Goal: Check status: Check status

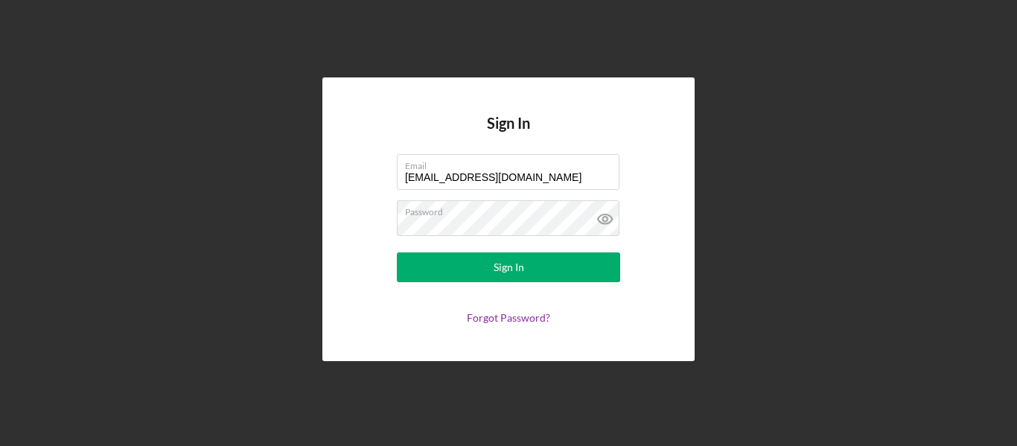
drag, startPoint x: 528, startPoint y: 182, endPoint x: 240, endPoint y: 264, distance: 298.8
click at [240, 264] on div "Sign In Email [EMAIL_ADDRESS][DOMAIN_NAME] Password Sign In Forgot Password?" at bounding box center [508, 219] width 1002 height 438
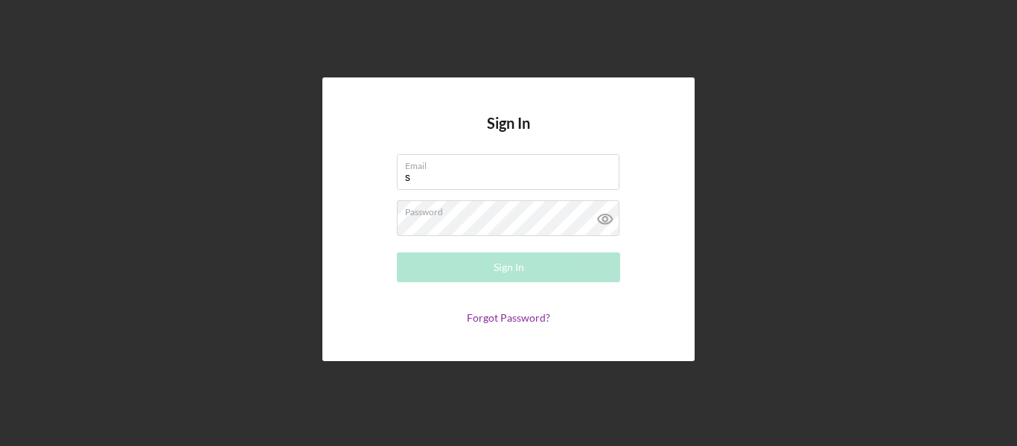
type input "[EMAIL_ADDRESS][DOMAIN_NAME]"
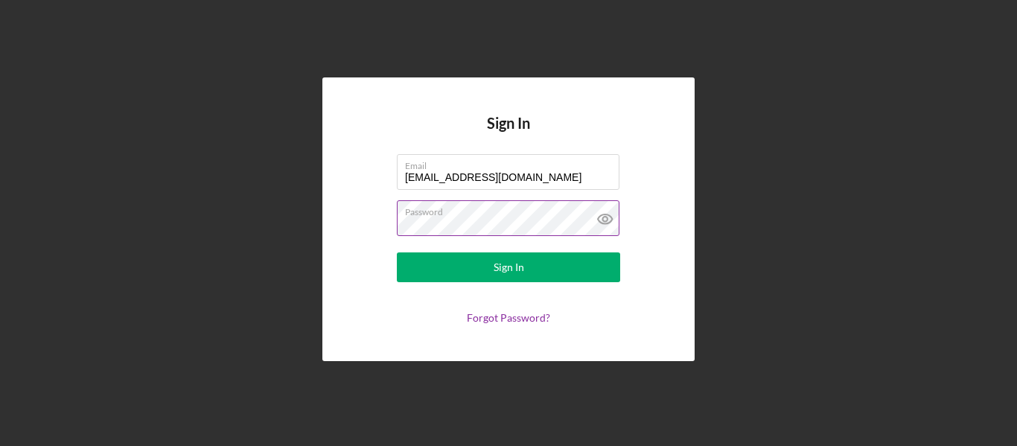
click at [599, 219] on icon at bounding box center [605, 218] width 37 height 37
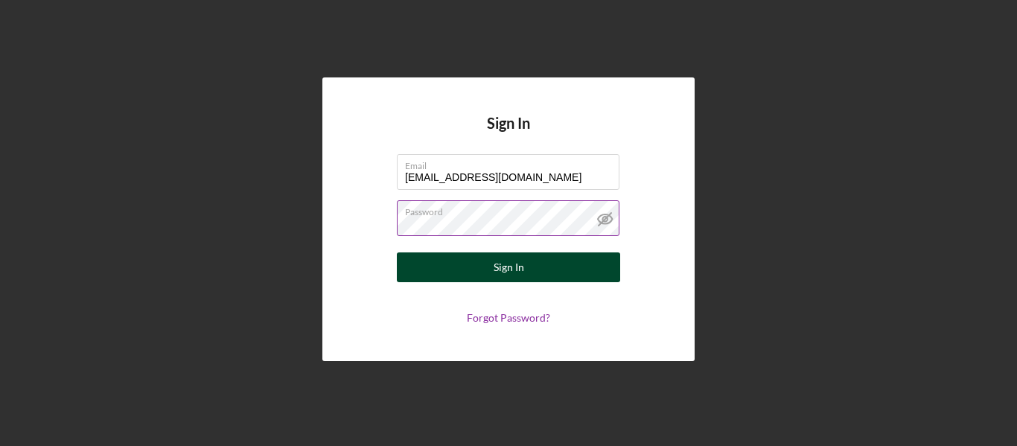
click at [466, 267] on button "Sign In" at bounding box center [508, 267] width 223 height 30
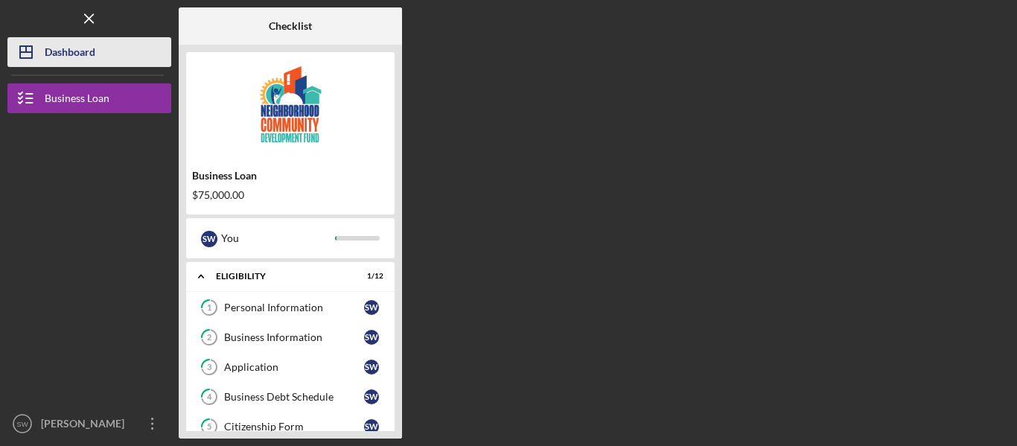
click at [83, 48] on div "Dashboard" at bounding box center [70, 54] width 51 height 34
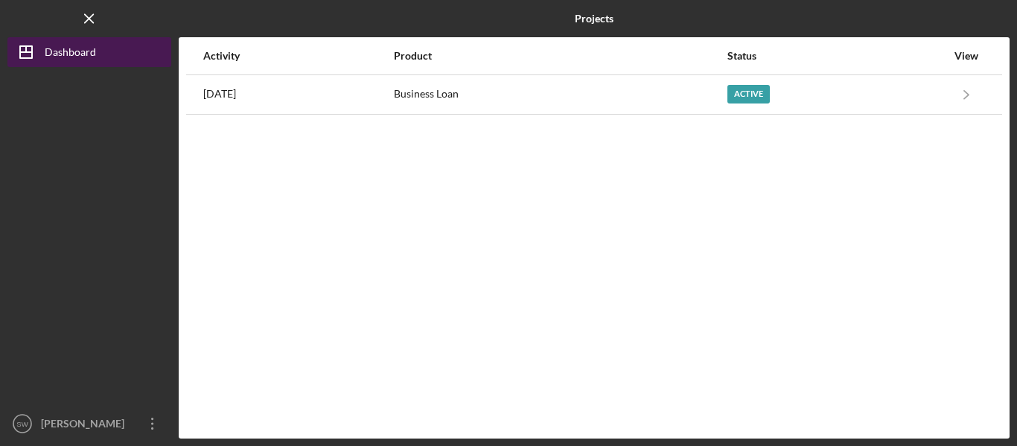
click at [77, 51] on div "Dashboard" at bounding box center [70, 54] width 51 height 34
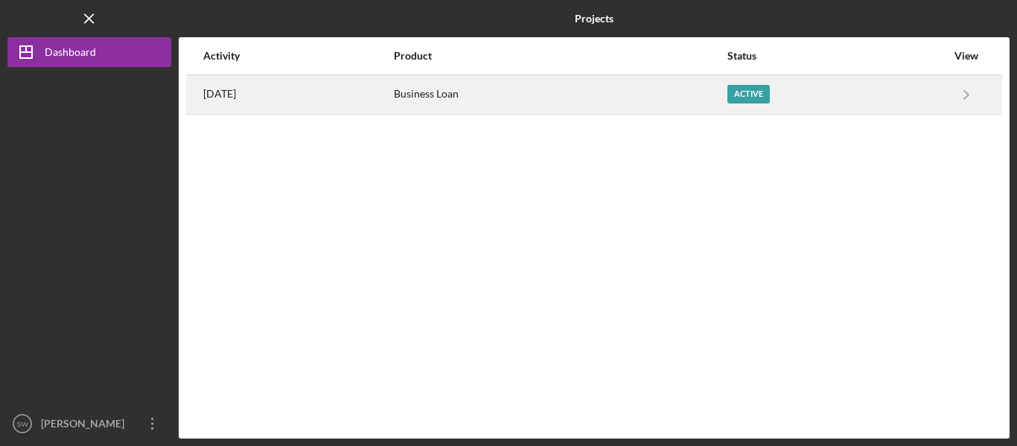
click at [893, 107] on div "Active" at bounding box center [836, 94] width 219 height 37
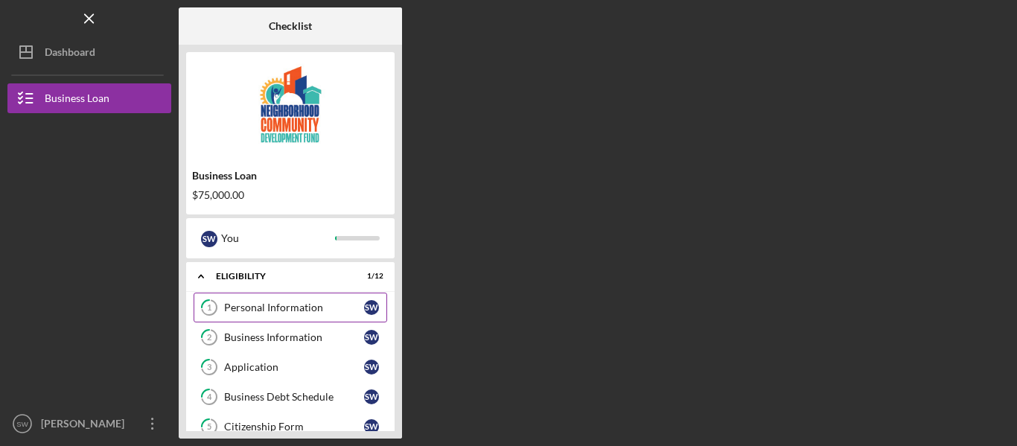
click at [246, 307] on div "Personal Information" at bounding box center [294, 308] width 140 height 12
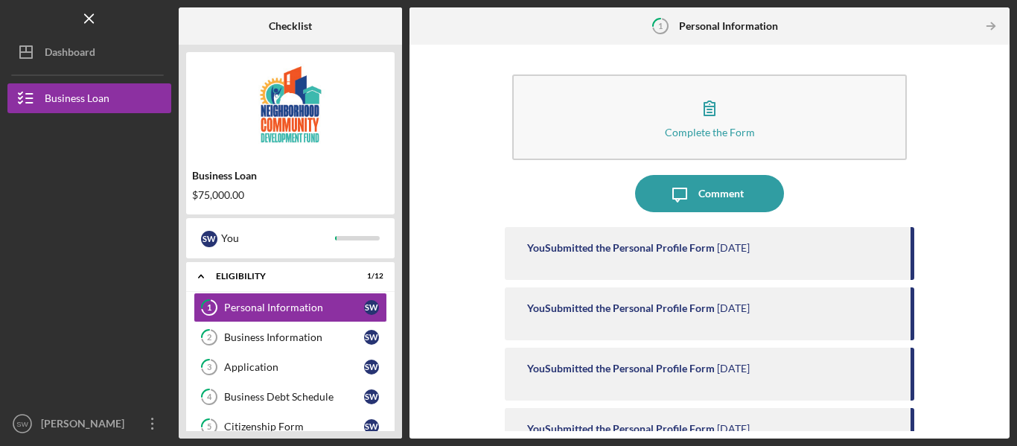
drag, startPoint x: 995, startPoint y: 112, endPoint x: 1000, endPoint y: 141, distance: 30.1
click at [1000, 141] on div "Complete the Form Form Icon/Message Comment You Submitted the Personal Profile …" at bounding box center [709, 241] width 585 height 379
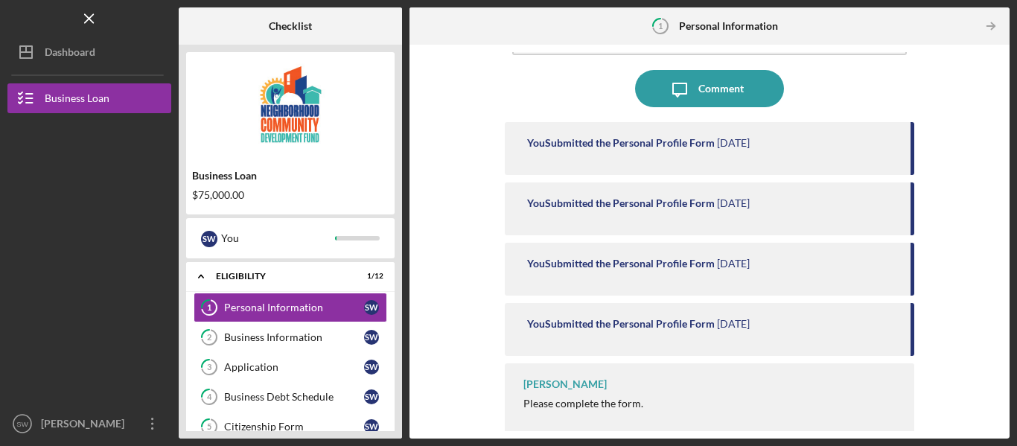
scroll to position [112, 0]
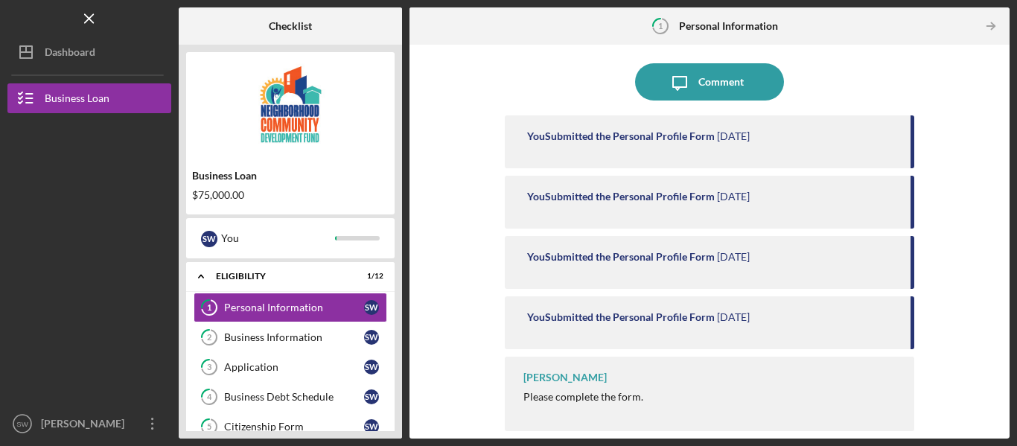
drag, startPoint x: 1016, startPoint y: 302, endPoint x: 1006, endPoint y: 197, distance: 105.5
click at [1006, 197] on div "Icon/Menu 1 Personal Information Checklist Business Loan $75,000.00 S W You Ico…" at bounding box center [508, 223] width 1017 height 446
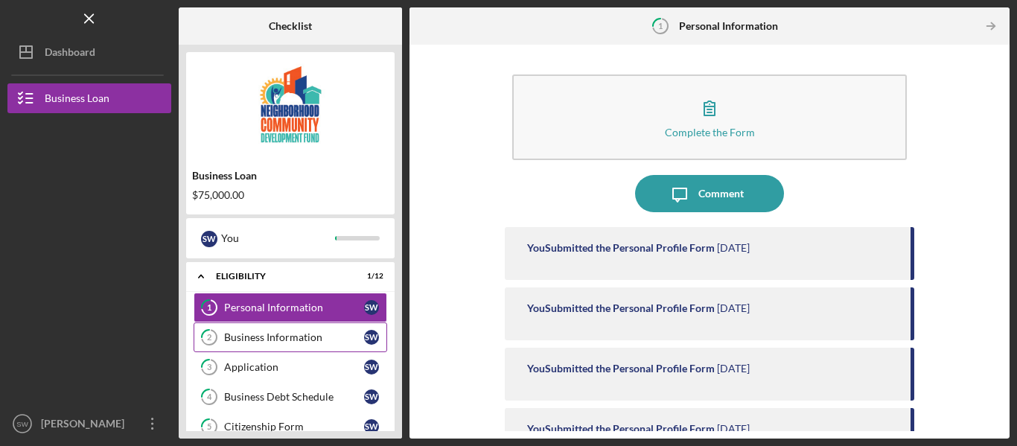
click at [293, 337] on div "Business Information" at bounding box center [294, 337] width 140 height 12
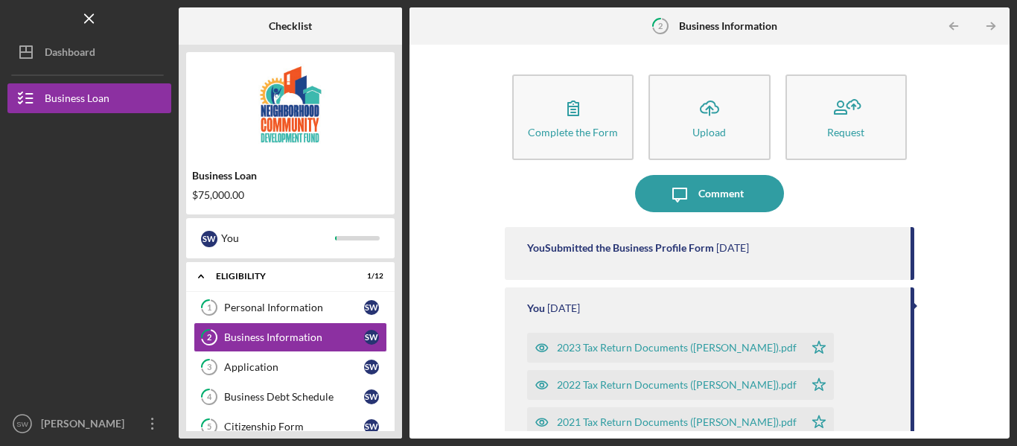
drag, startPoint x: 1002, startPoint y: 190, endPoint x: 1012, endPoint y: 239, distance: 50.1
click at [1012, 239] on div "Icon/Menu 2 Business Information Checklist Business Loan $75,000.00 S W You Ico…" at bounding box center [508, 223] width 1017 height 446
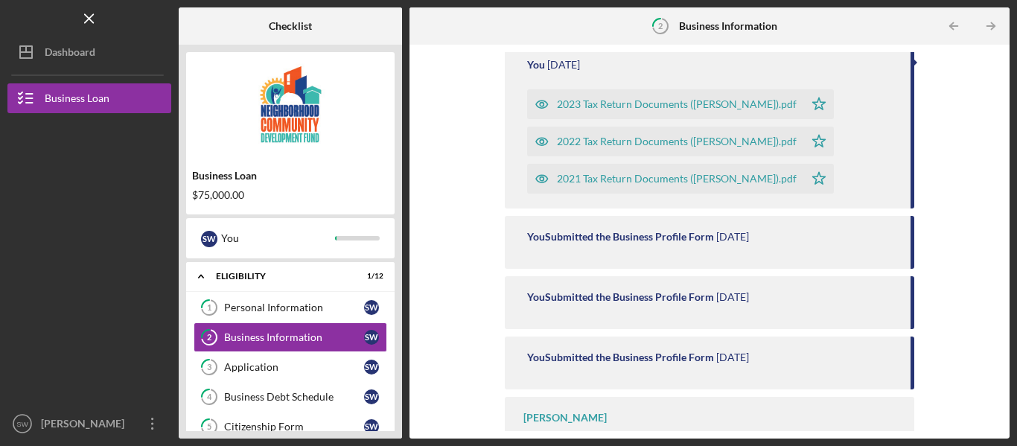
scroll to position [284, 0]
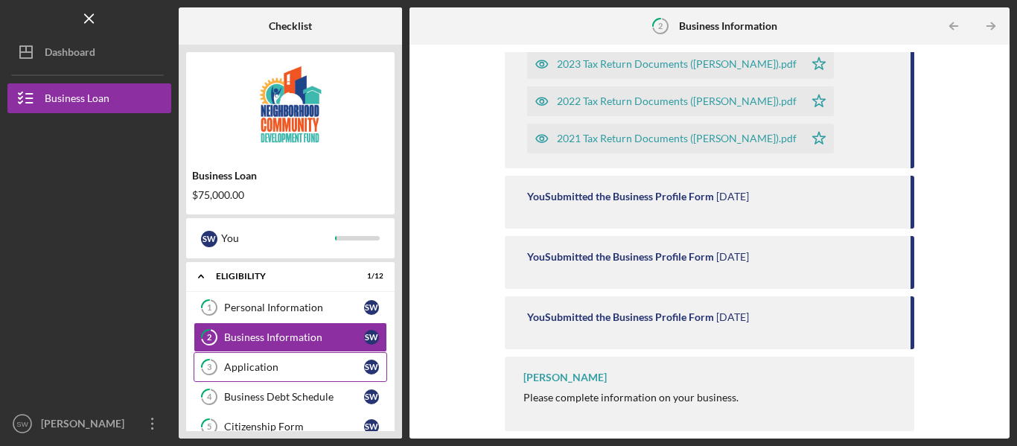
click at [336, 361] on div "Application" at bounding box center [294, 367] width 140 height 12
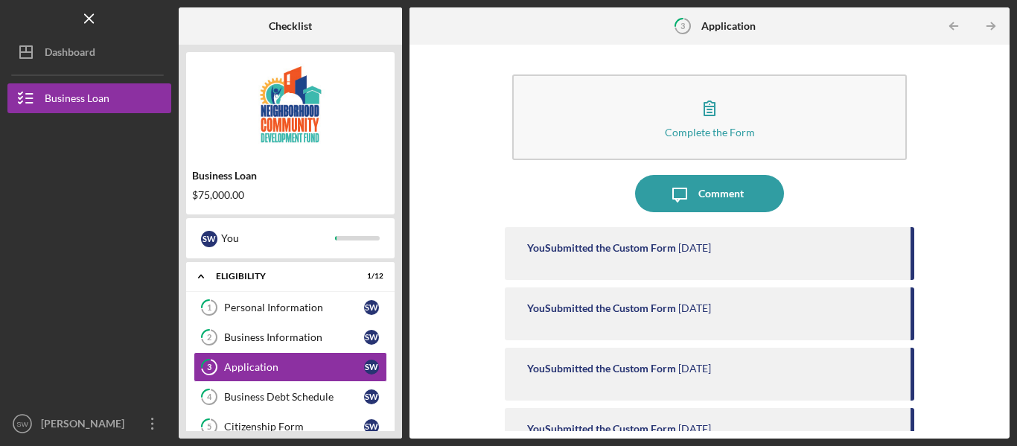
drag, startPoint x: 1004, startPoint y: 234, endPoint x: 1016, endPoint y: 310, distance: 76.9
click at [1016, 310] on div "Icon/Menu 3 Application Checklist Business Loan $75,000.00 S W You Icon/Expande…" at bounding box center [508, 223] width 1017 height 446
click at [331, 398] on div "Business Debt Schedule" at bounding box center [294, 397] width 140 height 12
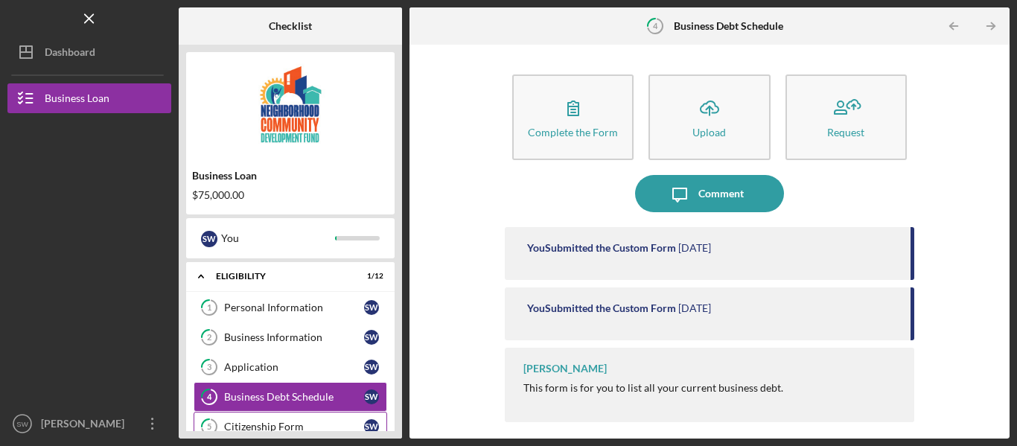
click at [297, 425] on div "Citizenship Form" at bounding box center [294, 427] width 140 height 12
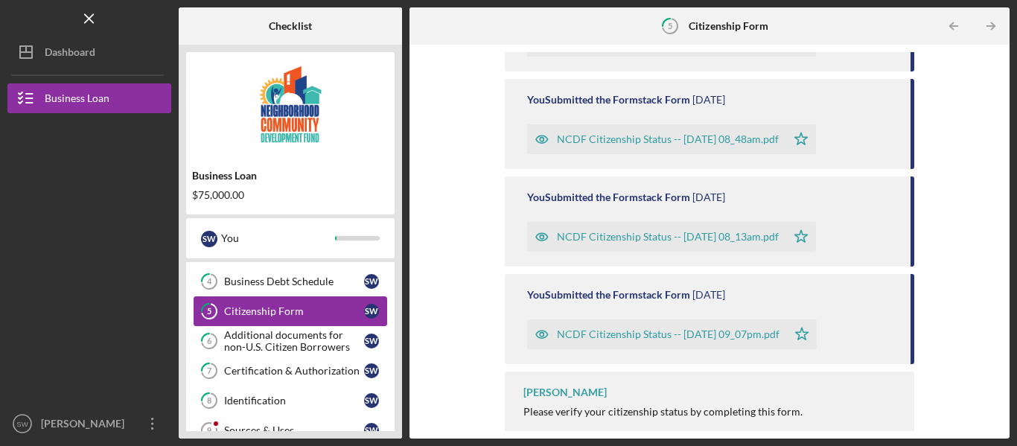
scroll to position [149, 0]
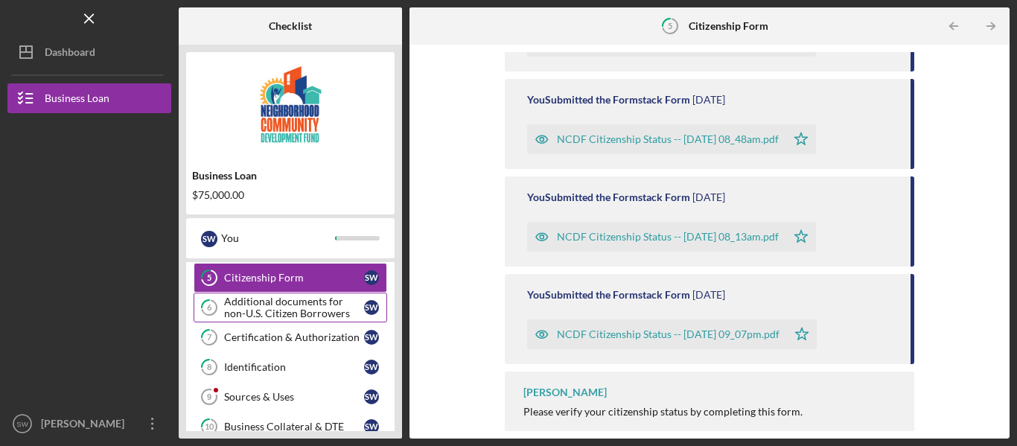
click at [337, 299] on div "Additional documents for non-U.S. Citizen Borrowers" at bounding box center [294, 308] width 140 height 24
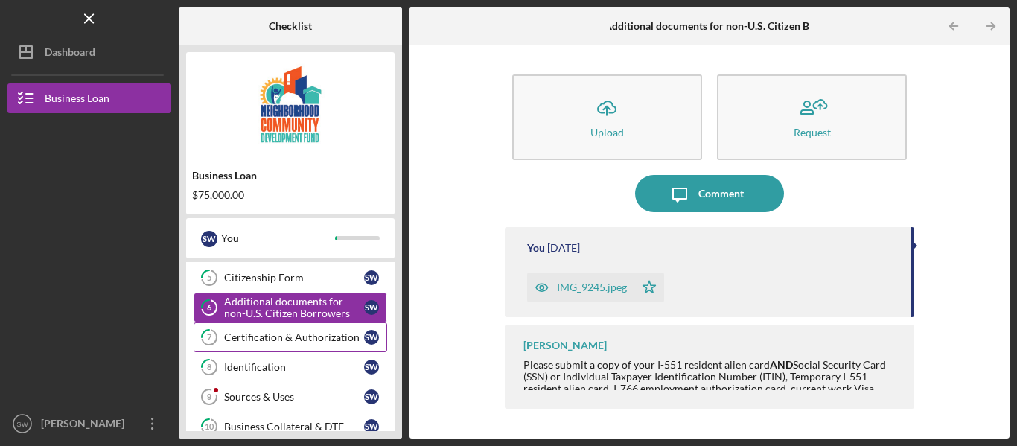
click at [290, 350] on link "7 Certification & Authorization S W" at bounding box center [291, 337] width 194 height 30
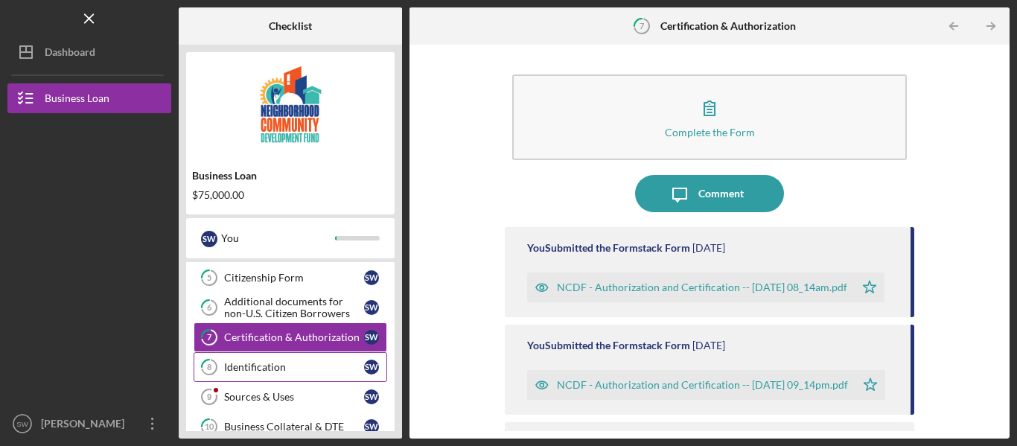
click at [320, 363] on div "Identification" at bounding box center [294, 367] width 140 height 12
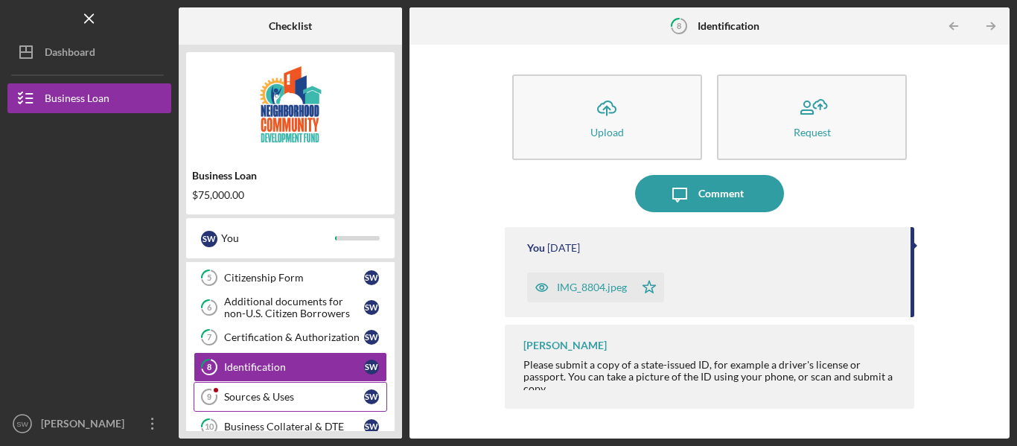
click at [258, 396] on div "Sources & Uses" at bounding box center [294, 397] width 140 height 12
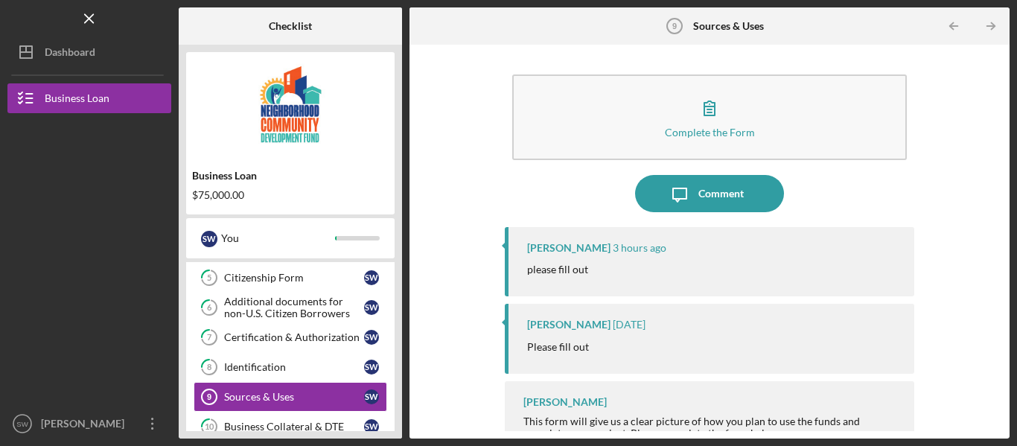
scroll to position [25, 0]
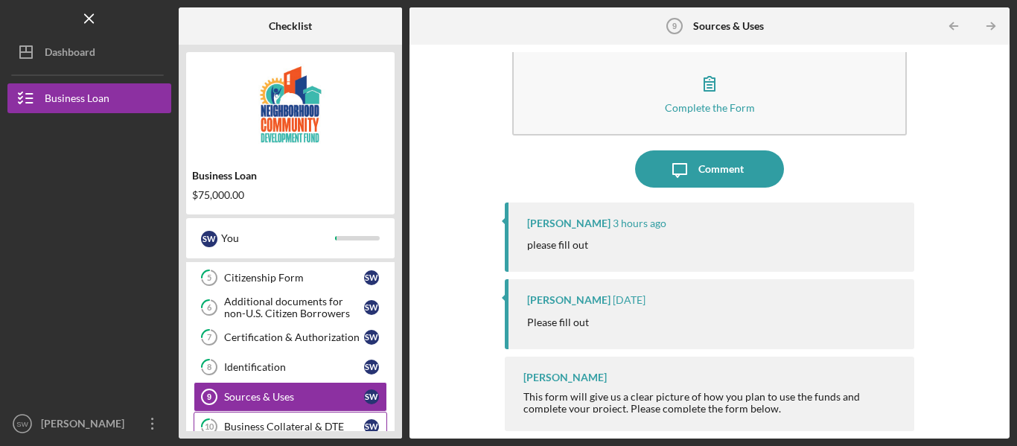
click at [287, 414] on link "10 Business Collateral & DTE S W" at bounding box center [291, 427] width 194 height 30
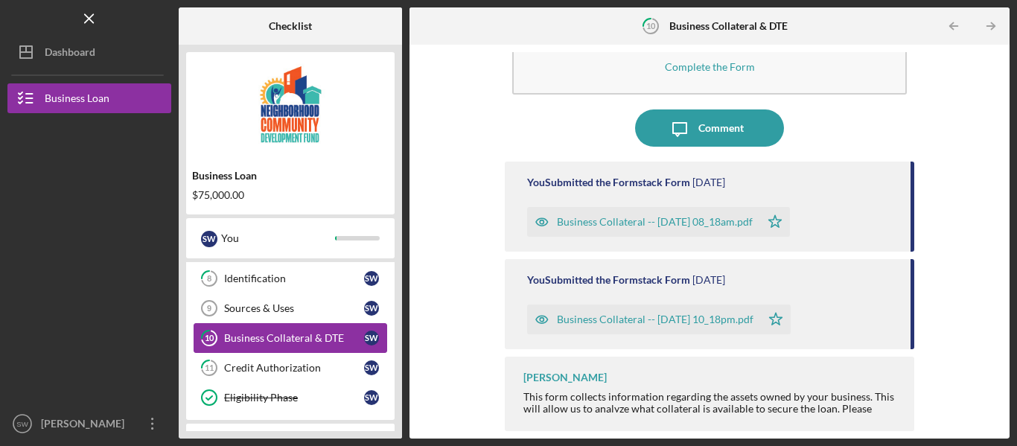
scroll to position [238, 0]
click at [293, 359] on link "11 Credit Authorization S W" at bounding box center [291, 367] width 194 height 30
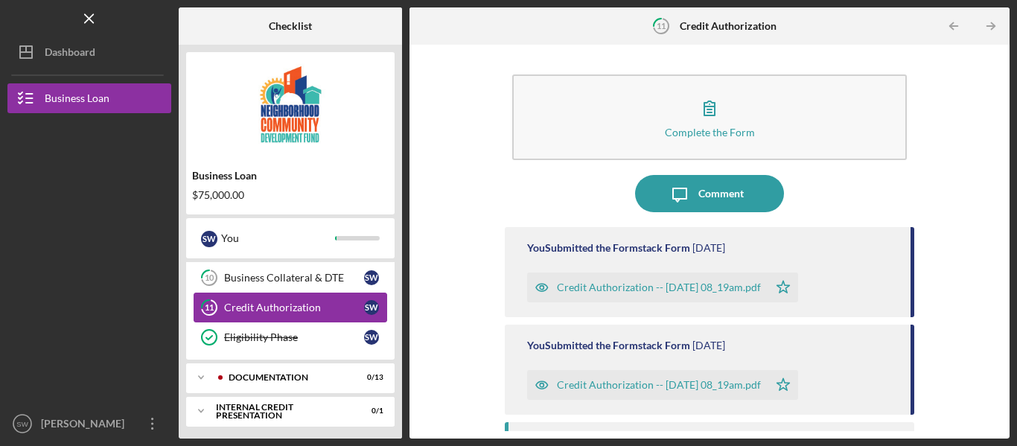
scroll to position [301, 0]
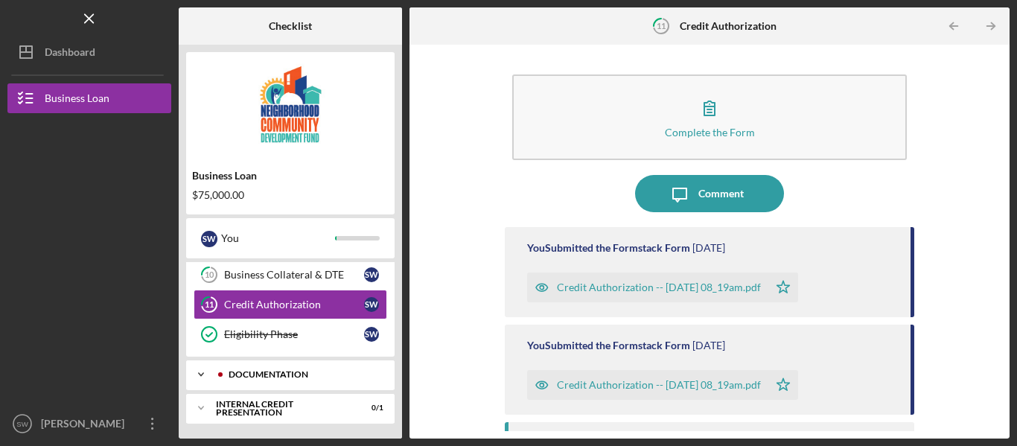
click at [289, 374] on div "documentation" at bounding box center [302, 374] width 147 height 9
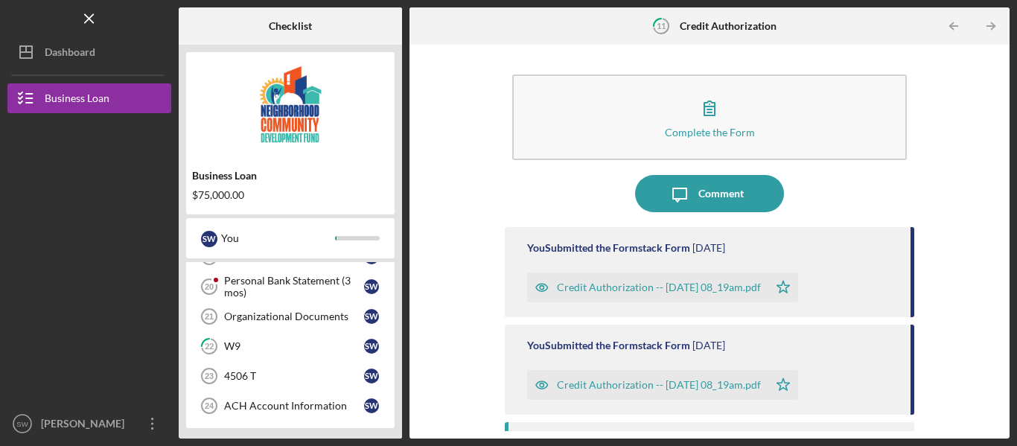
scroll to position [688, 0]
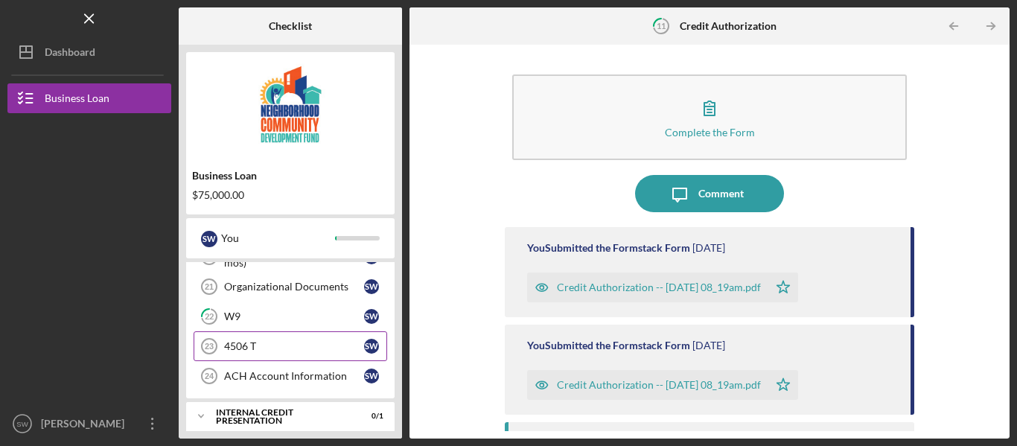
click at [322, 339] on link "4506 T 23 4506 T S W" at bounding box center [291, 346] width 194 height 30
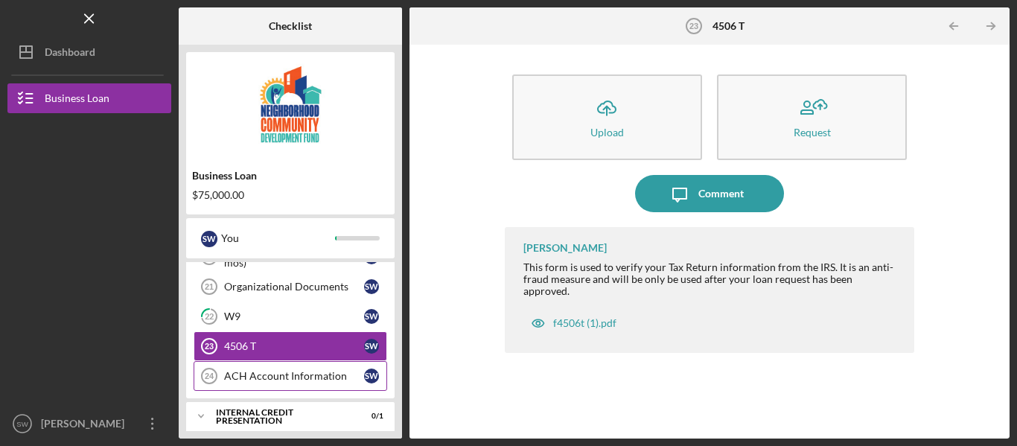
click at [310, 369] on link "ACH Account Information 24 ACH Account Information S W" at bounding box center [291, 376] width 194 height 30
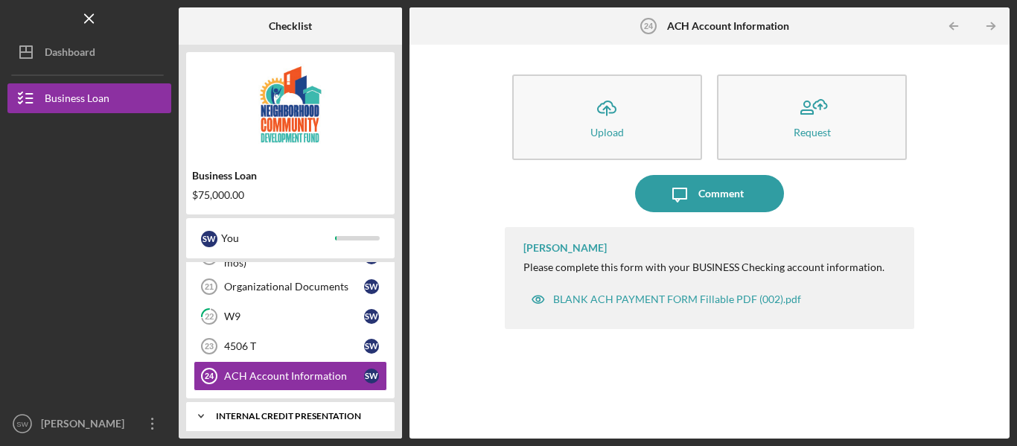
scroll to position [696, 0]
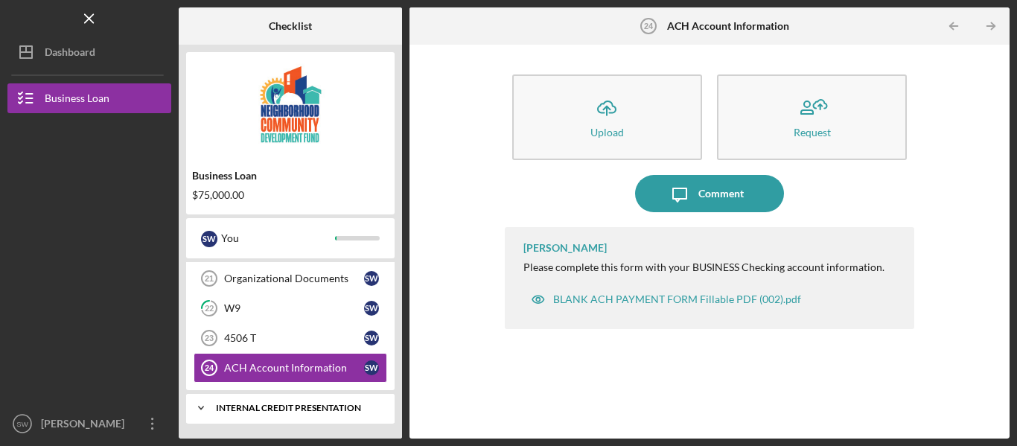
click at [322, 418] on div "Icon/Expander Internal Credit Presentation 0 / 1" at bounding box center [290, 408] width 208 height 30
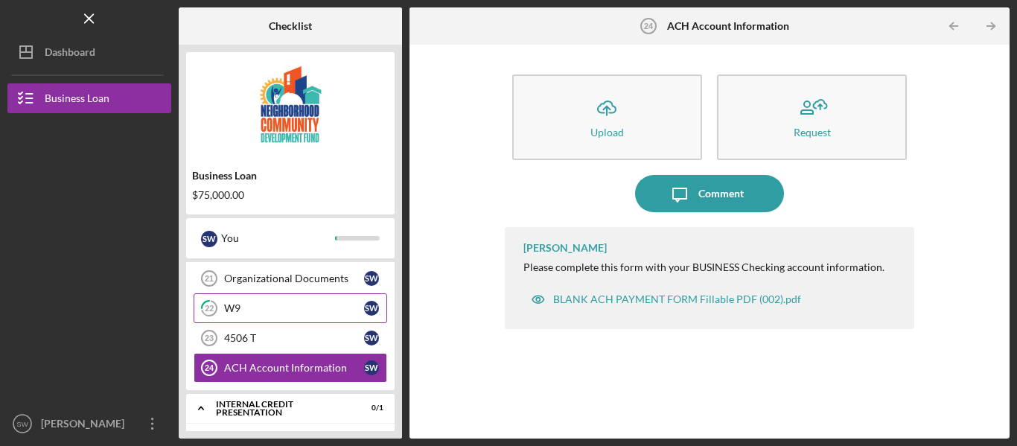
click at [304, 315] on link "22 W9 S W" at bounding box center [291, 308] width 194 height 30
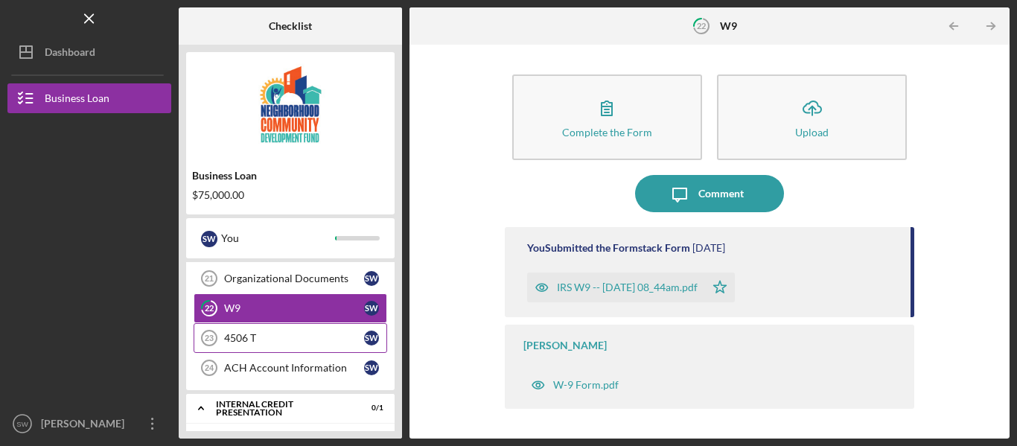
click at [281, 334] on div "4506 T" at bounding box center [294, 338] width 140 height 12
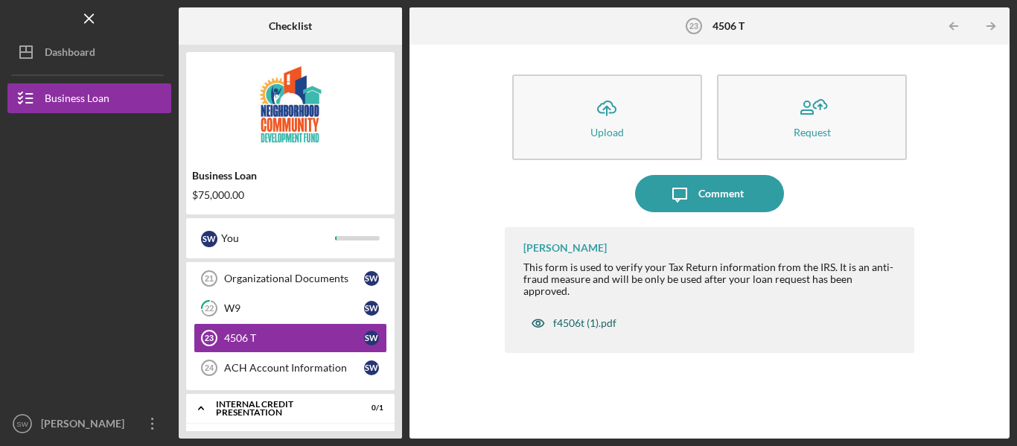
click at [584, 317] on div "f4506t (1).pdf" at bounding box center [584, 323] width 63 height 12
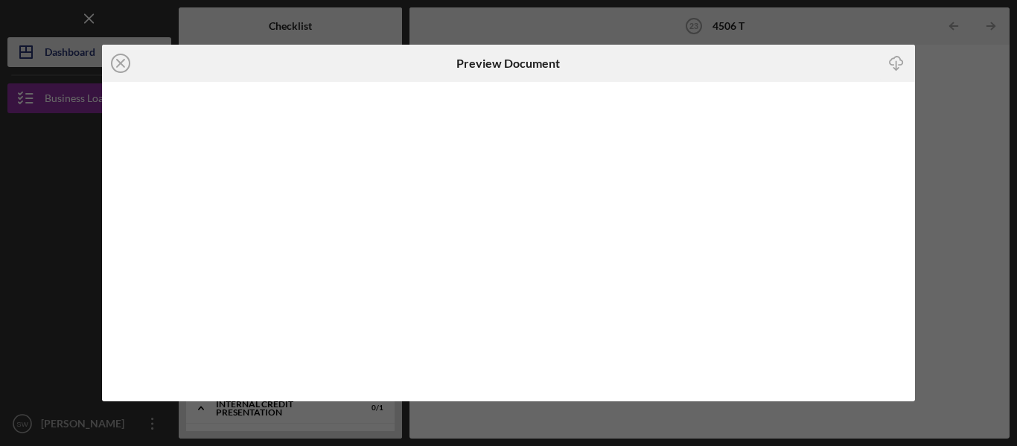
click at [127, 54] on icon "Icon/Close" at bounding box center [120, 63] width 37 height 37
